Goal: Transaction & Acquisition: Obtain resource

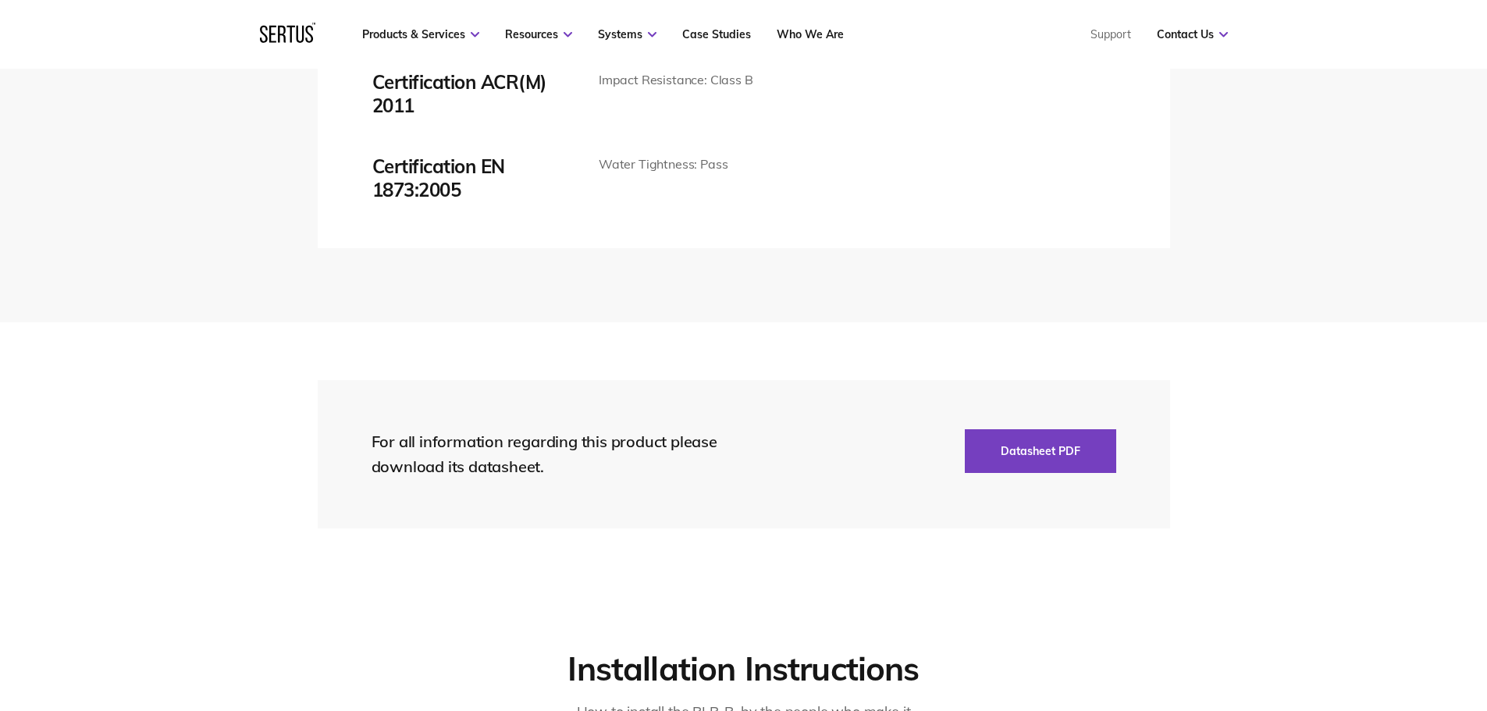
scroll to position [3293, 0]
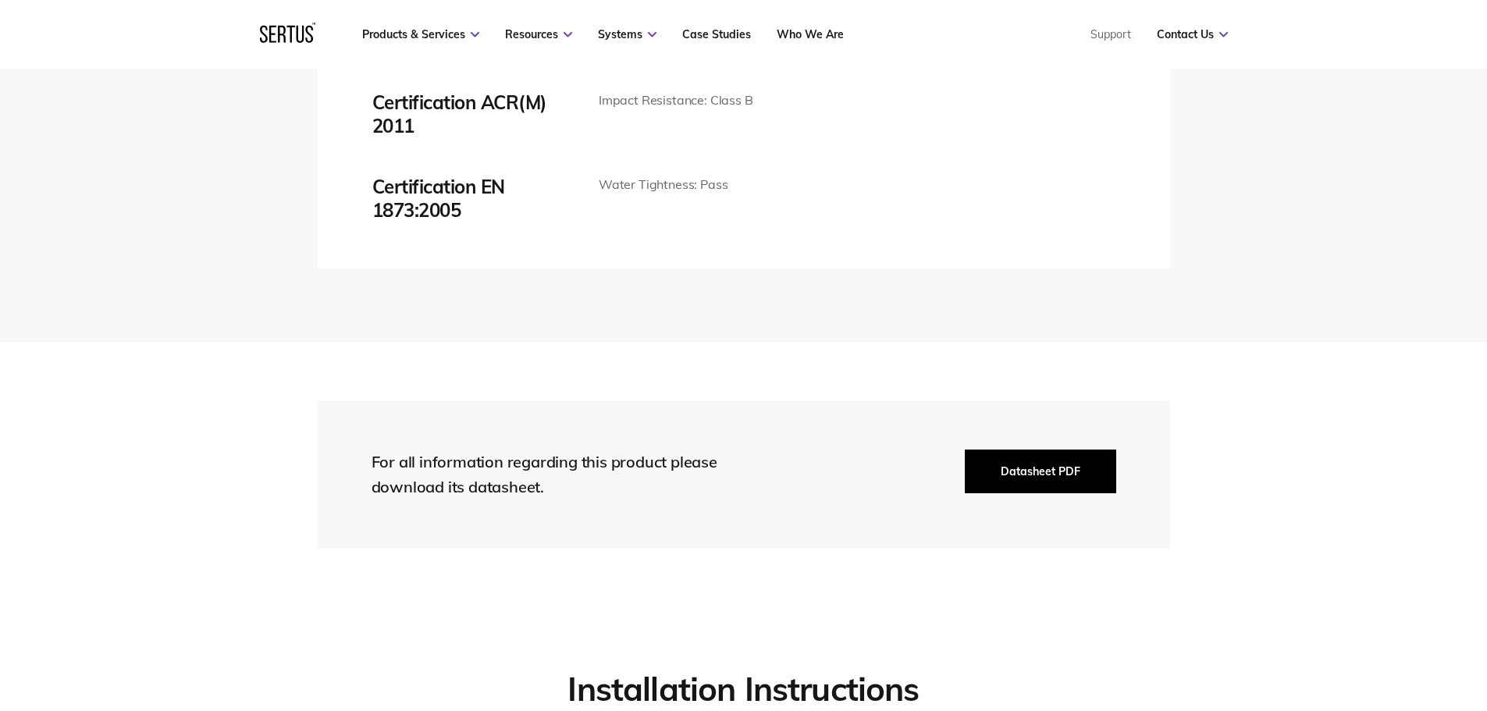
click at [1069, 458] on button "Datasheet PDF" at bounding box center [1040, 472] width 151 height 44
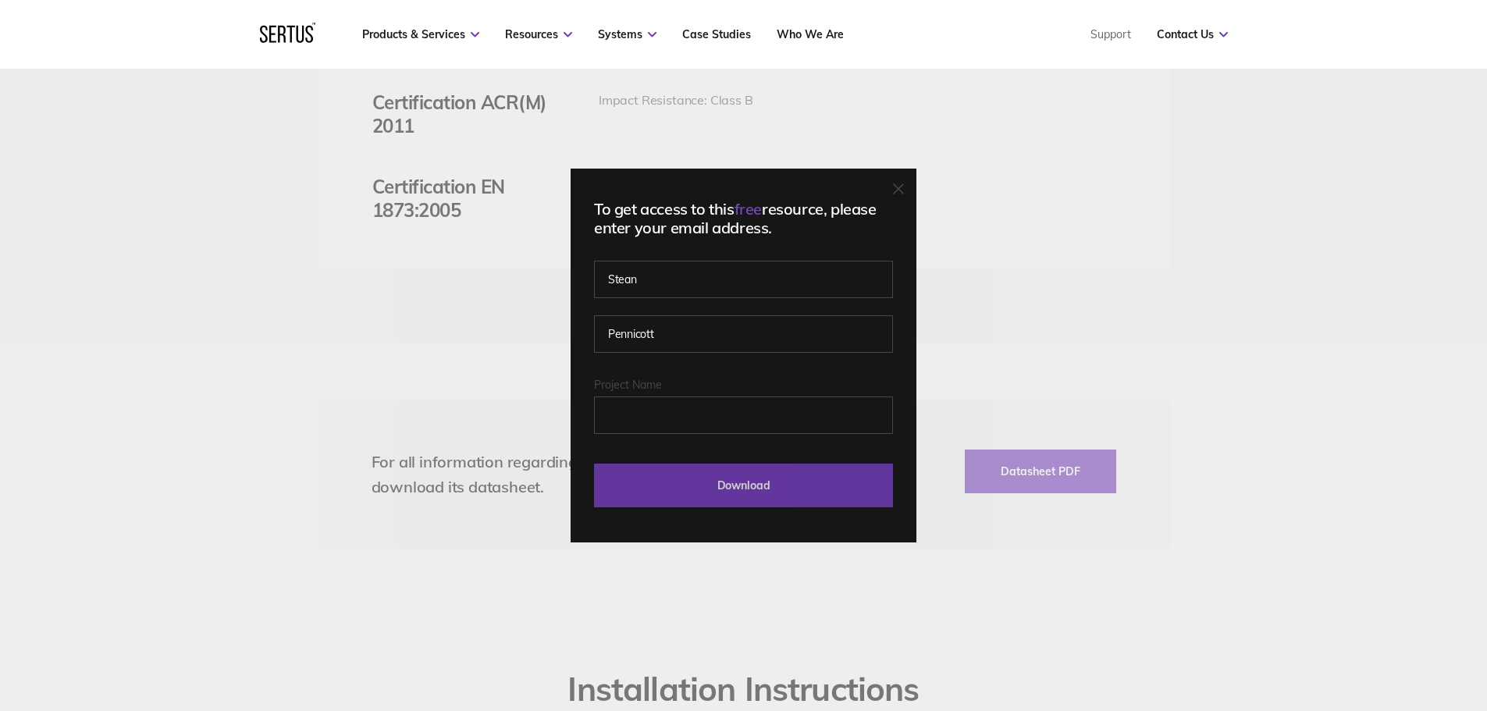
click at [792, 486] on input "Download" at bounding box center [743, 486] width 299 height 44
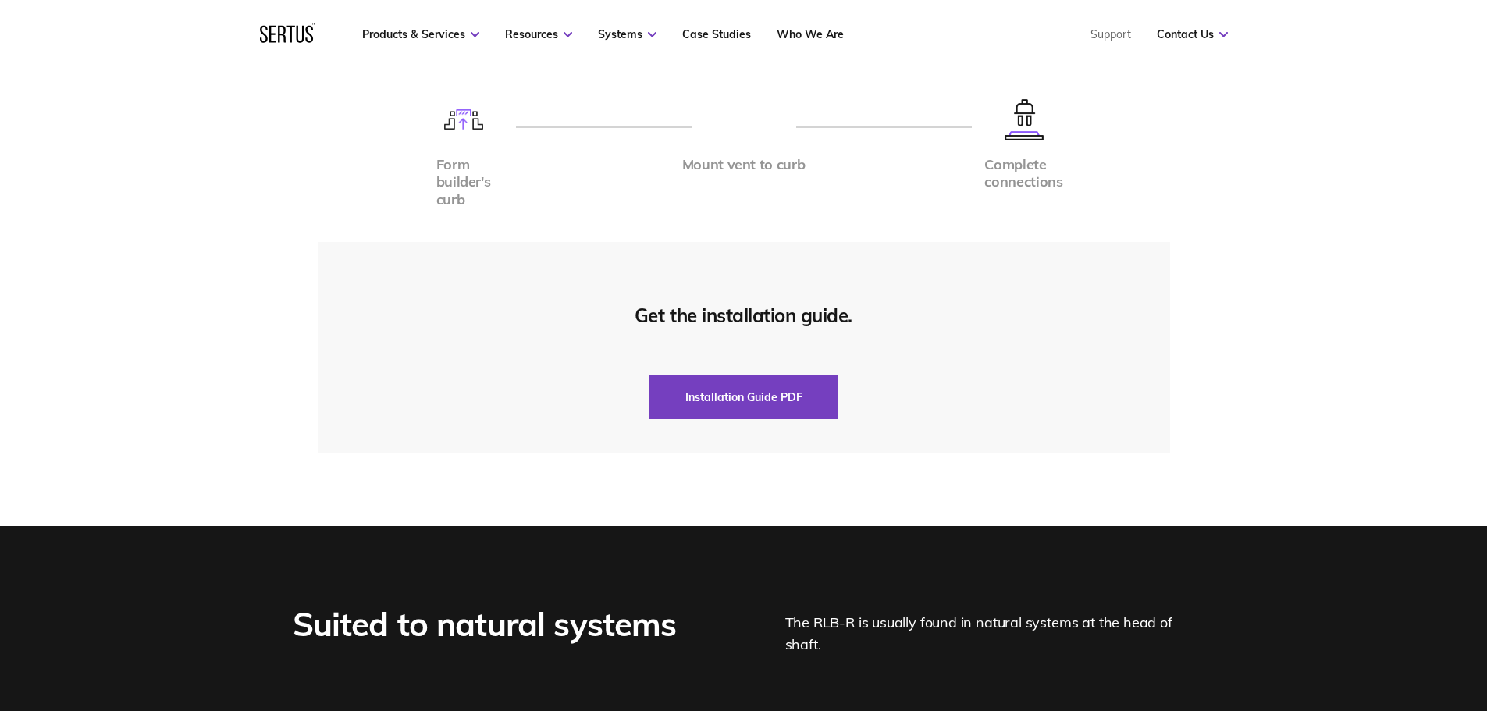
scroll to position [4059, 0]
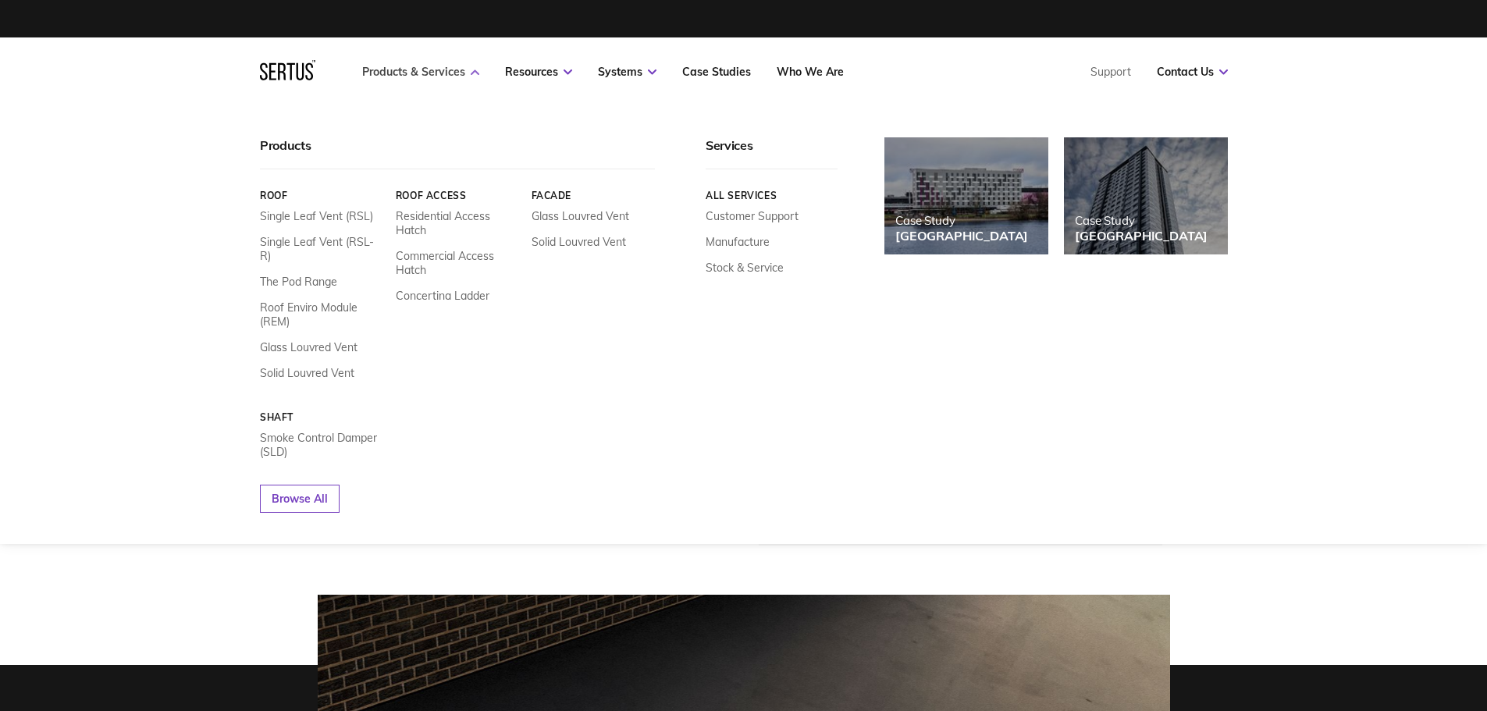
click at [449, 72] on link "Products & Services" at bounding box center [420, 72] width 117 height 14
click at [329, 241] on link "Single Leaf Vent (RSL-R)" at bounding box center [322, 249] width 124 height 28
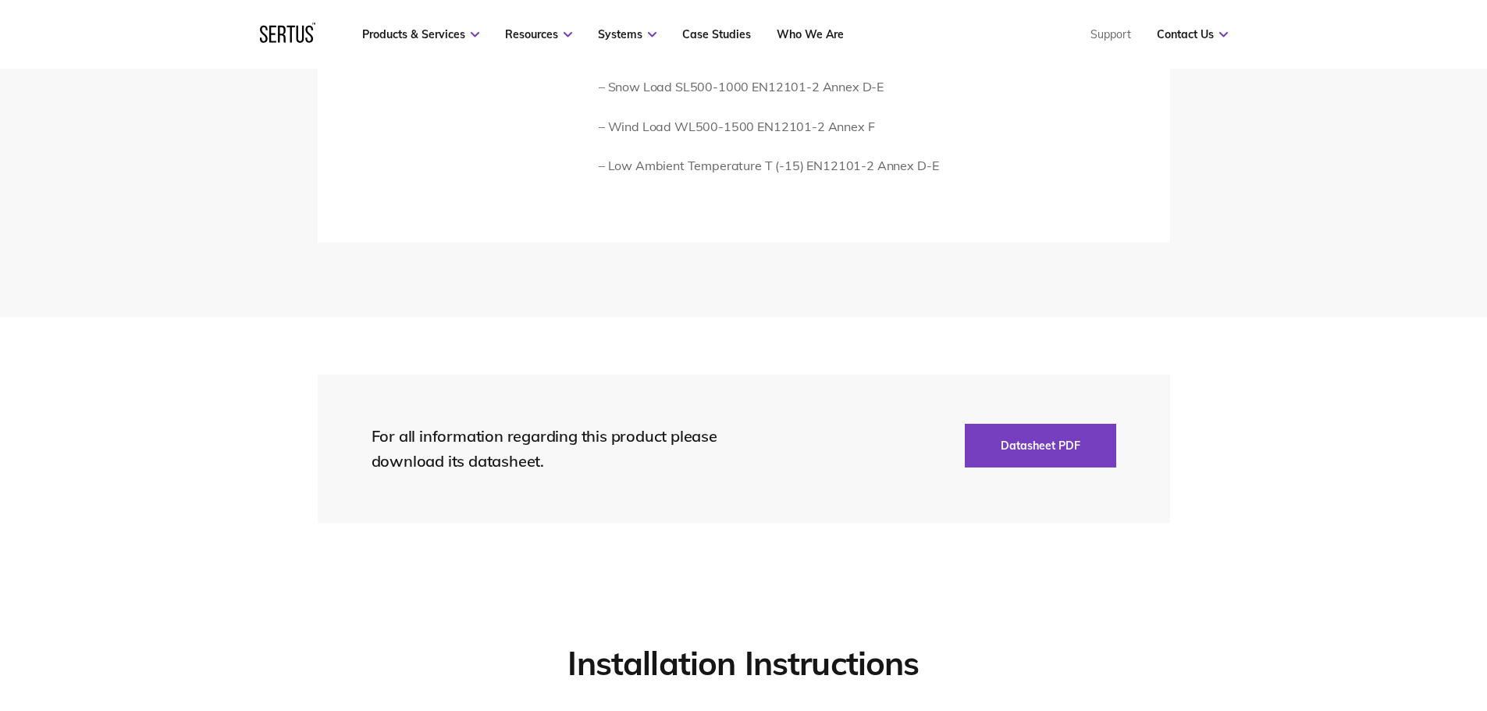
scroll to position [3279, 0]
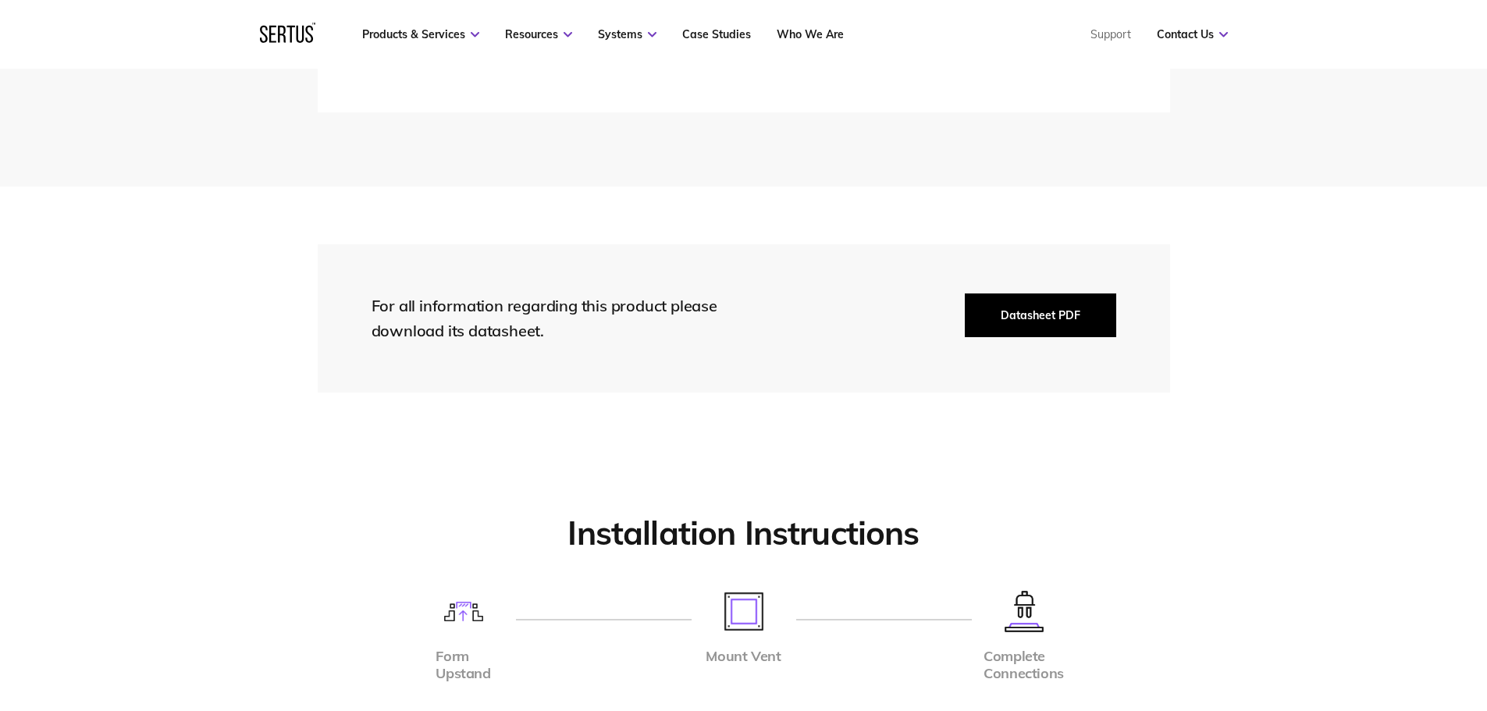
click at [1051, 313] on button "Datasheet PDF" at bounding box center [1040, 316] width 151 height 44
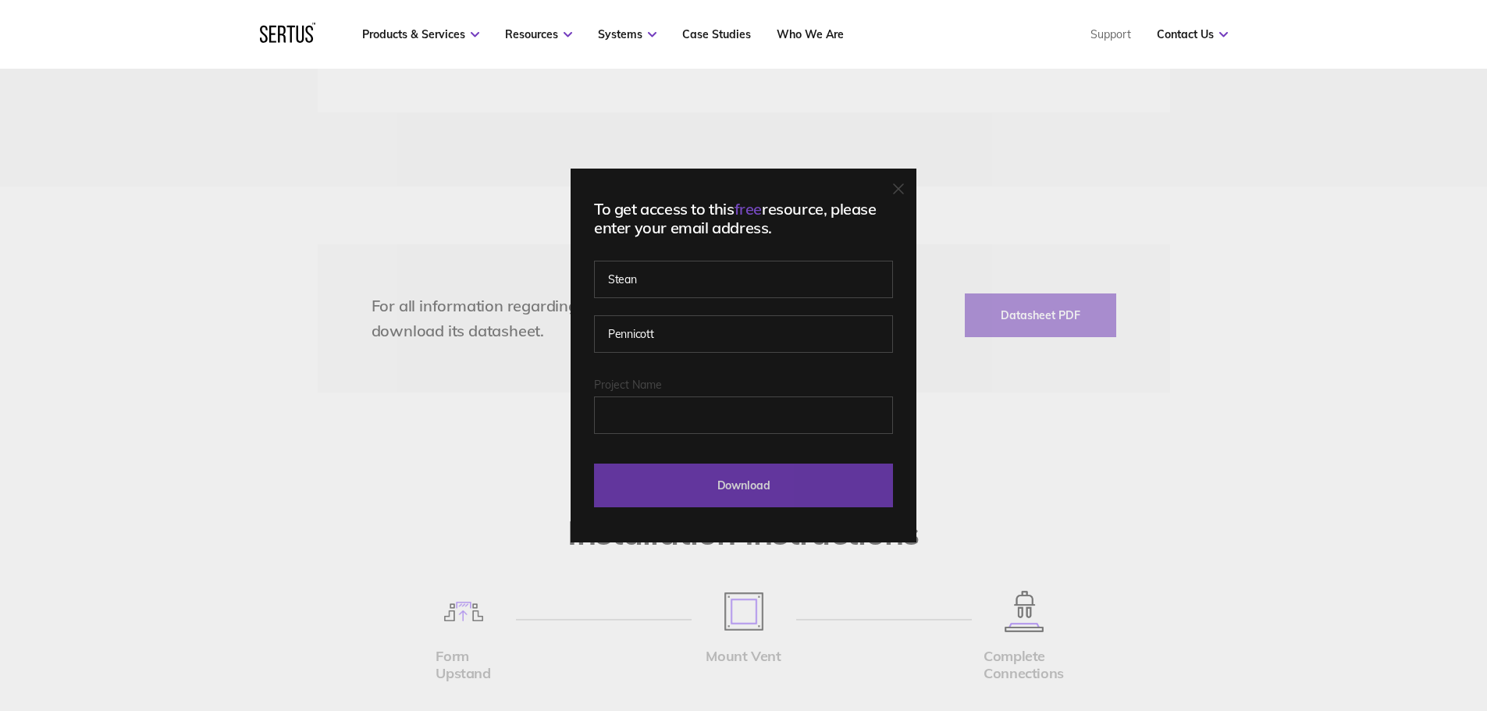
drag, startPoint x: 799, startPoint y: 477, endPoint x: 815, endPoint y: 480, distance: 15.9
click at [799, 477] on input "Download" at bounding box center [743, 486] width 299 height 44
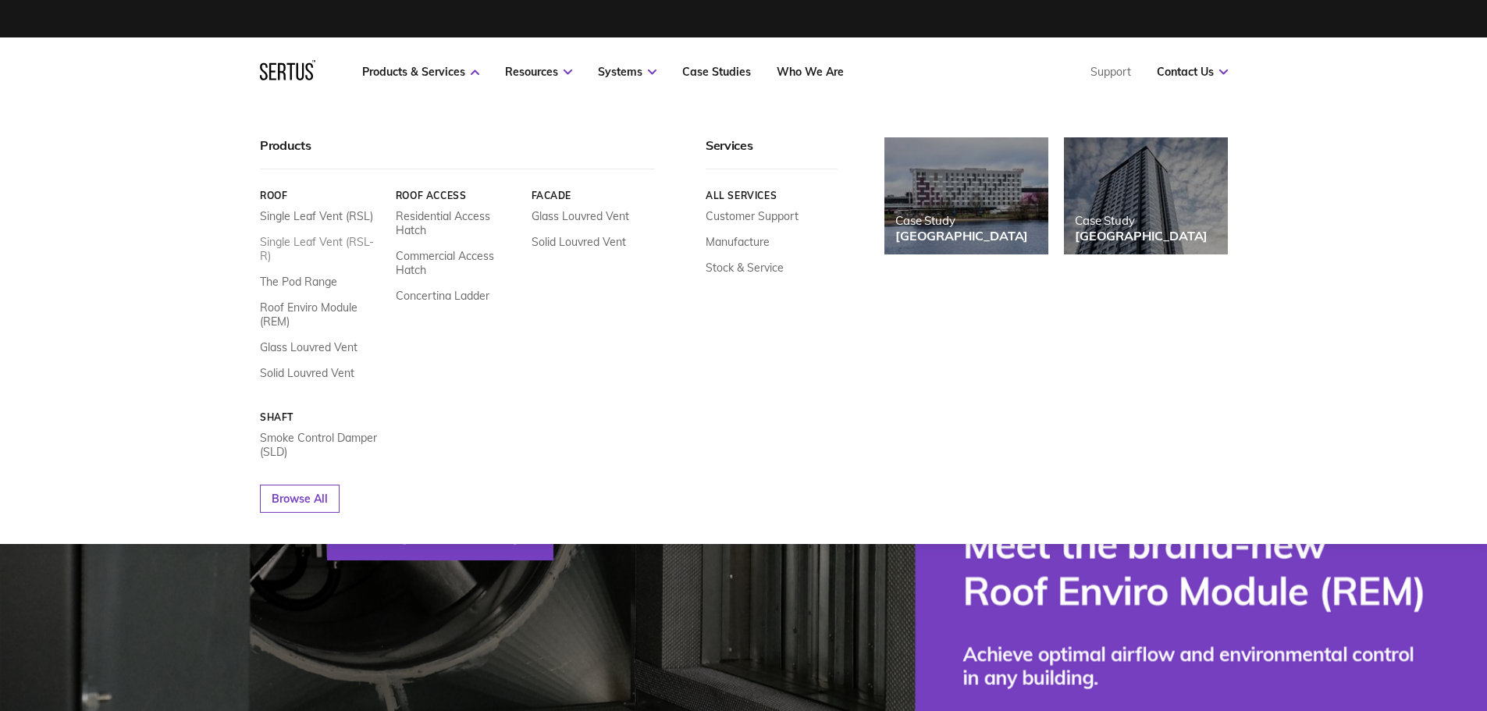
click at [297, 239] on link "Single Leaf Vent (RSL-R)" at bounding box center [322, 249] width 124 height 28
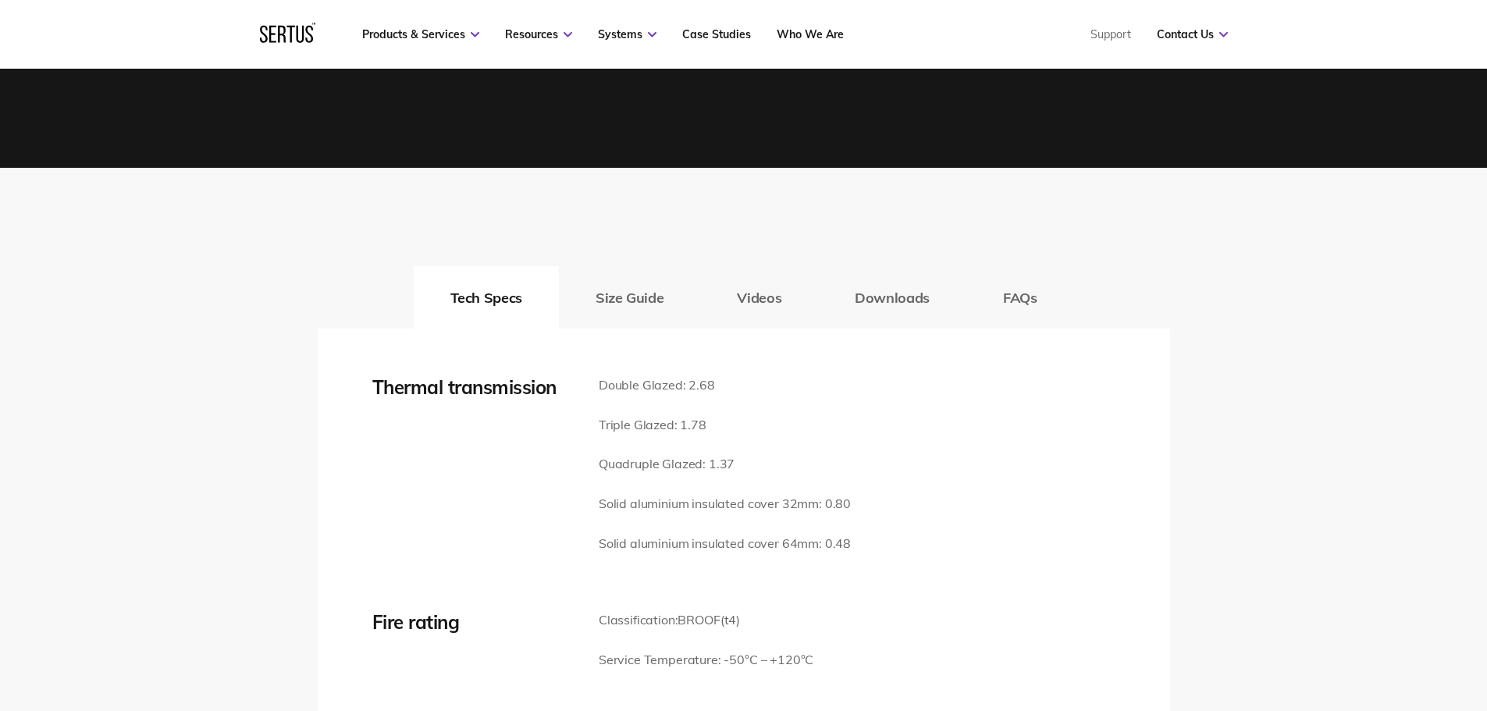
scroll to position [1639, 0]
